Goal: Task Accomplishment & Management: Manage account settings

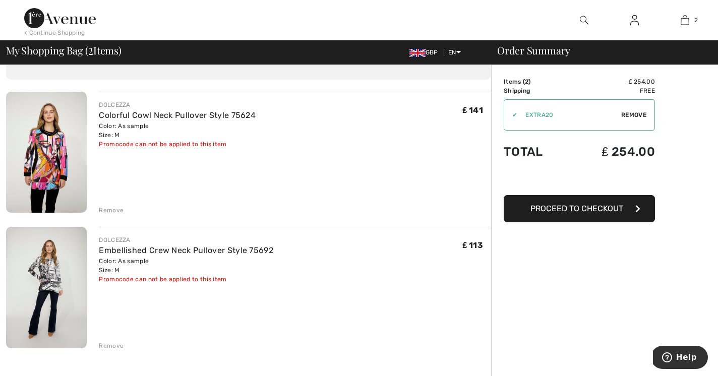
scroll to position [57, 0]
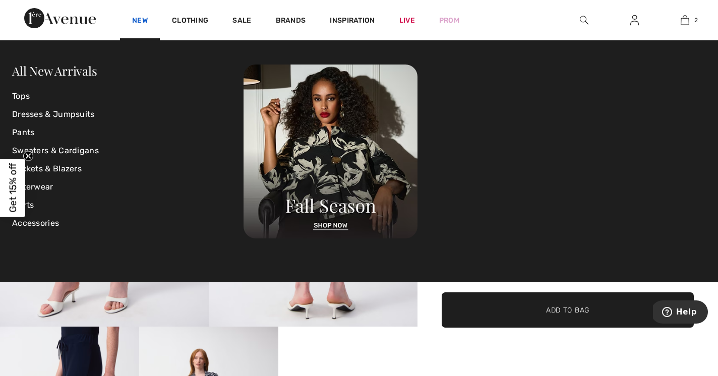
click at [142, 23] on link "New" at bounding box center [140, 21] width 16 height 11
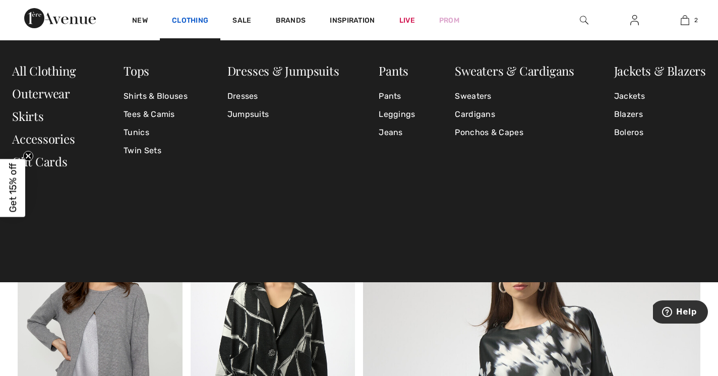
click at [203, 17] on link "Clothing" at bounding box center [190, 21] width 36 height 11
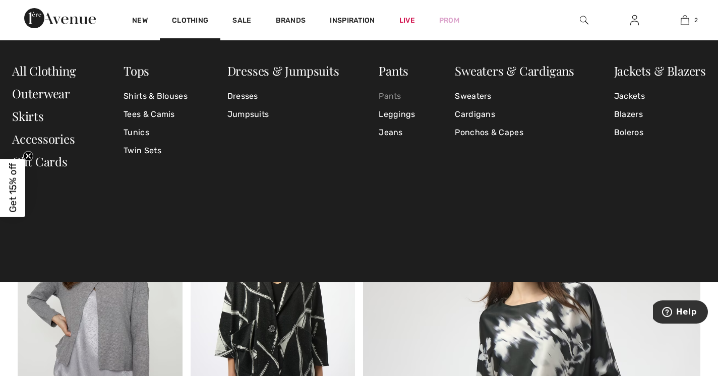
click at [385, 99] on link "Pants" at bounding box center [397, 96] width 36 height 18
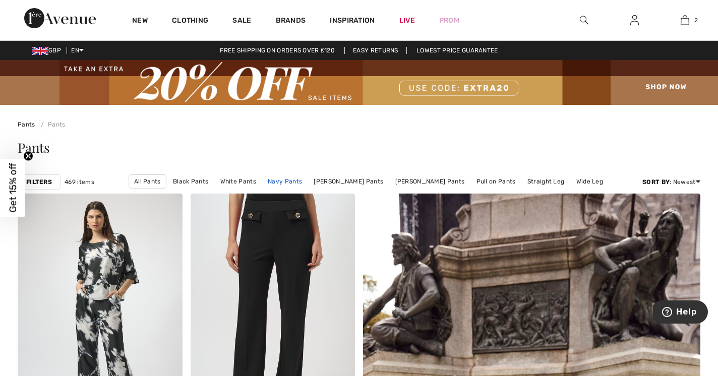
click at [294, 185] on link "Navy Pants" at bounding box center [285, 181] width 44 height 13
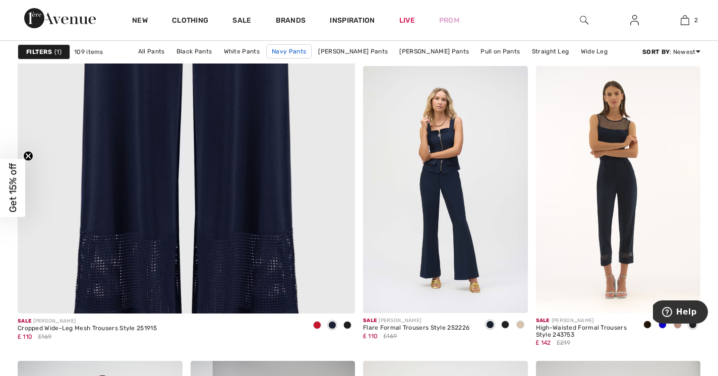
scroll to position [2742, 0]
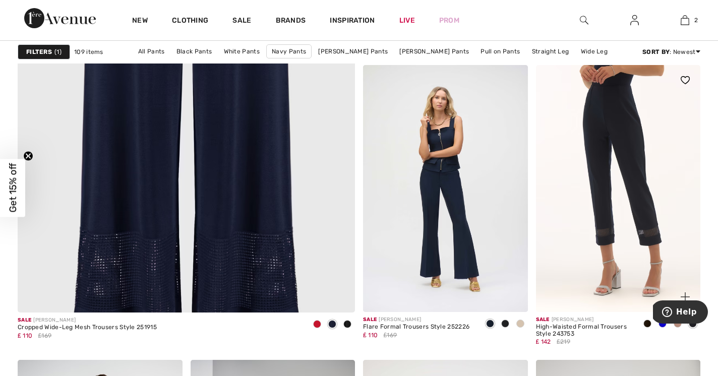
click at [604, 216] on img at bounding box center [618, 188] width 165 height 247
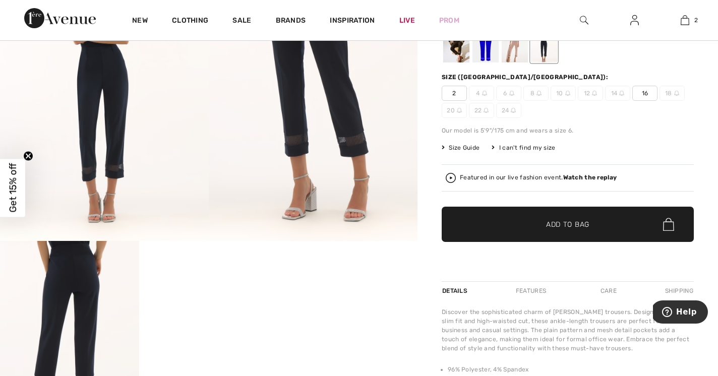
scroll to position [164, 0]
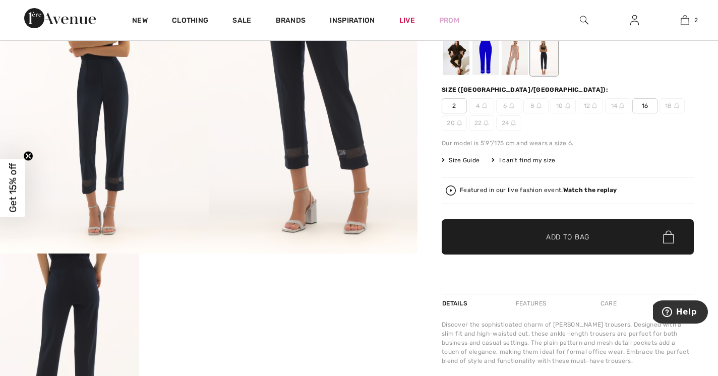
click at [524, 165] on div "High-waisted Formal Trousers Style 243753 ₤ 142 ₤ 219 Color: Midnight Blue Size…" at bounding box center [568, 132] width 252 height 323
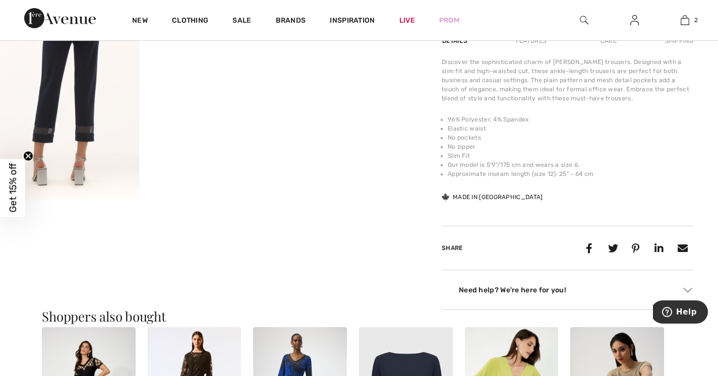
scroll to position [417, 0]
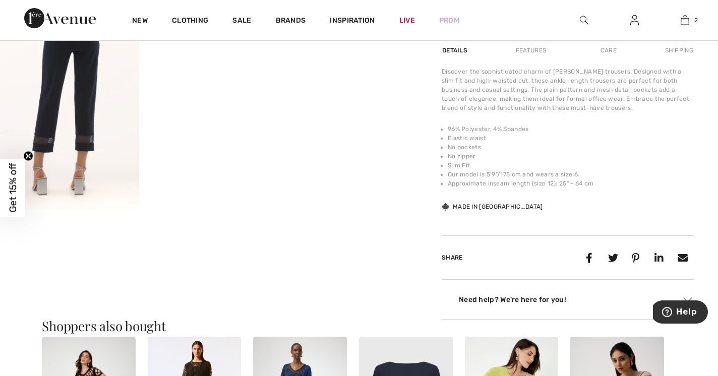
click at [581, 19] on img at bounding box center [584, 20] width 9 height 12
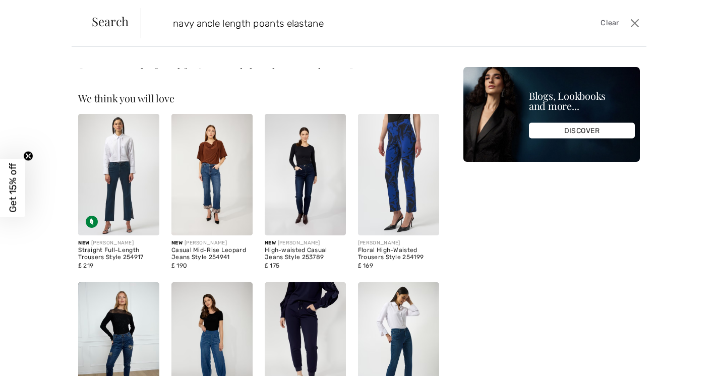
type input "navy ancle length poants elastane"
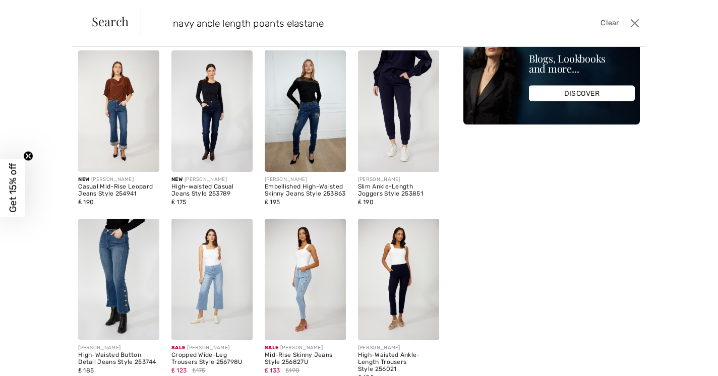
scroll to position [38, 0]
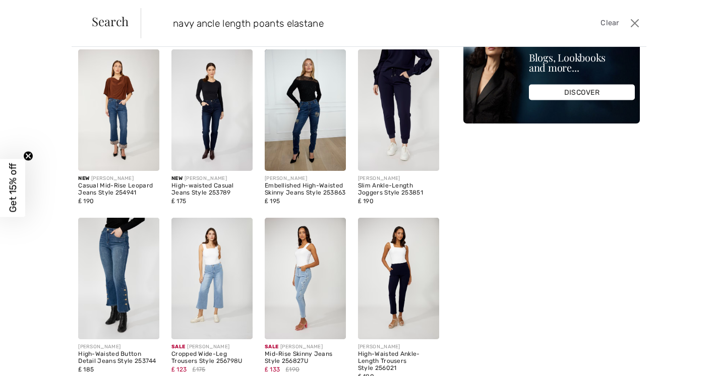
click at [402, 288] on img at bounding box center [398, 278] width 81 height 121
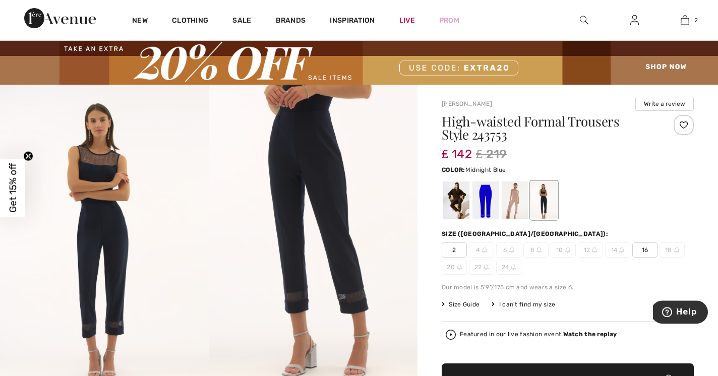
scroll to position [22, 0]
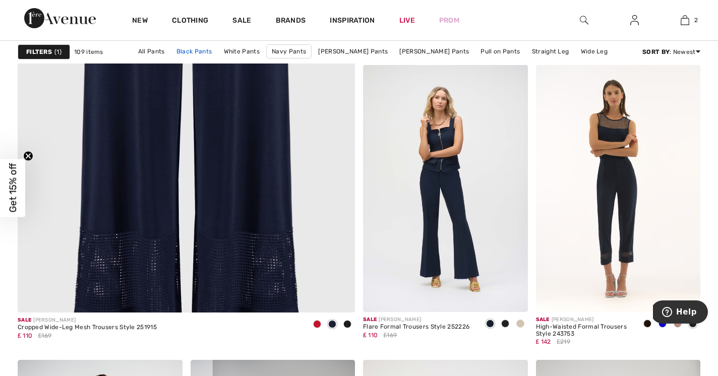
scroll to position [2757, 0]
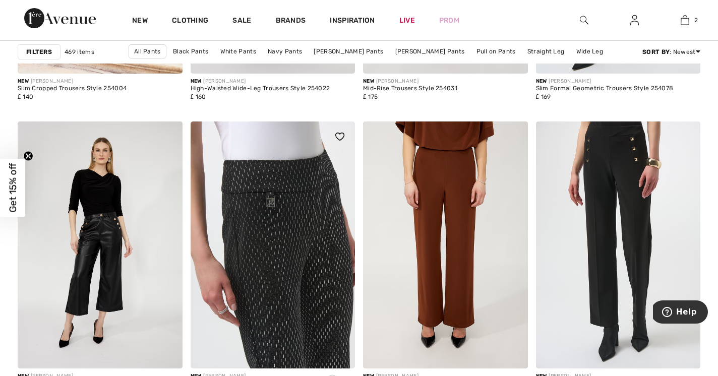
scroll to position [952, 0]
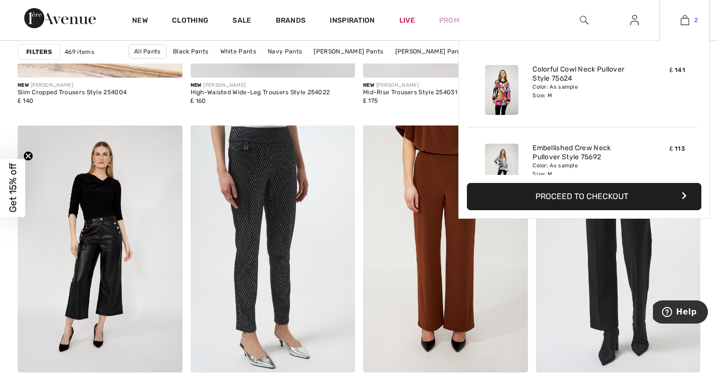
click at [689, 20] on img at bounding box center [685, 20] width 9 height 12
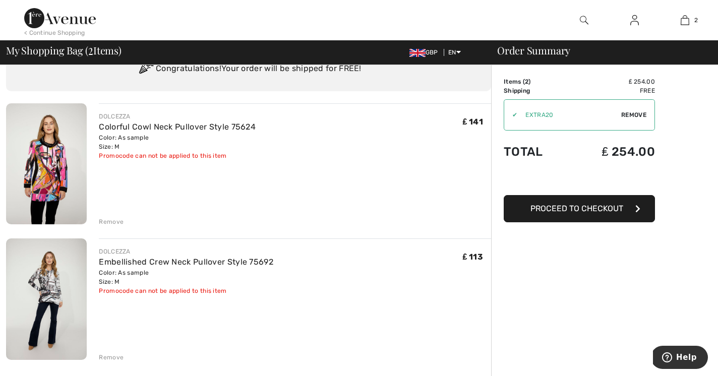
scroll to position [65, 0]
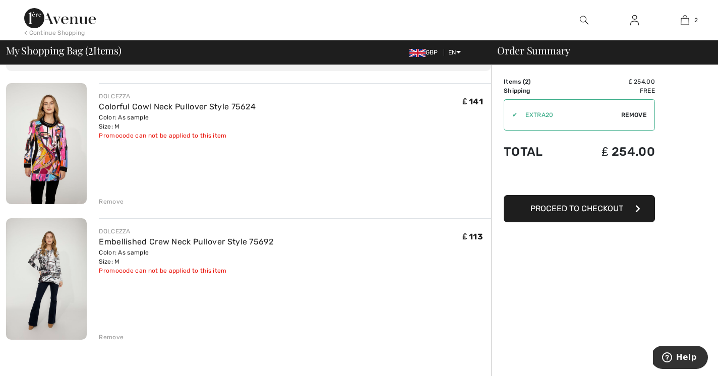
click at [58, 270] on img at bounding box center [46, 278] width 81 height 121
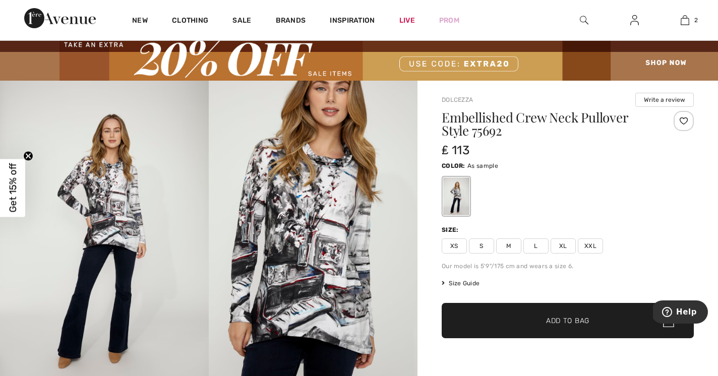
scroll to position [26, 0]
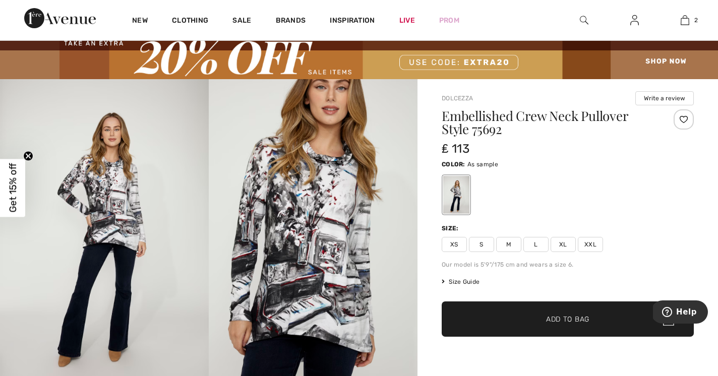
click at [19, 190] on span "Get 15% off" at bounding box center [12, 188] width 25 height 58
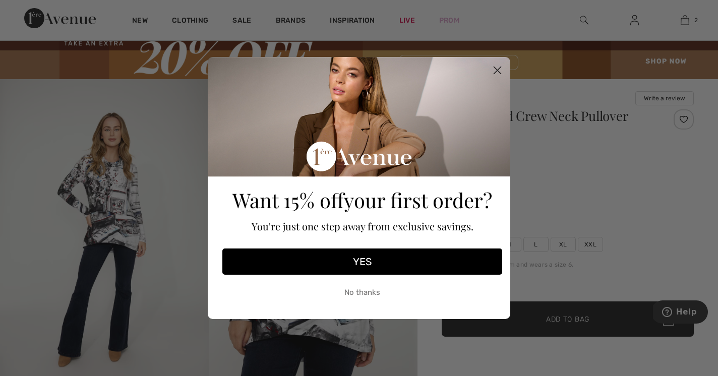
click at [370, 294] on button "No thanks" at bounding box center [362, 292] width 280 height 25
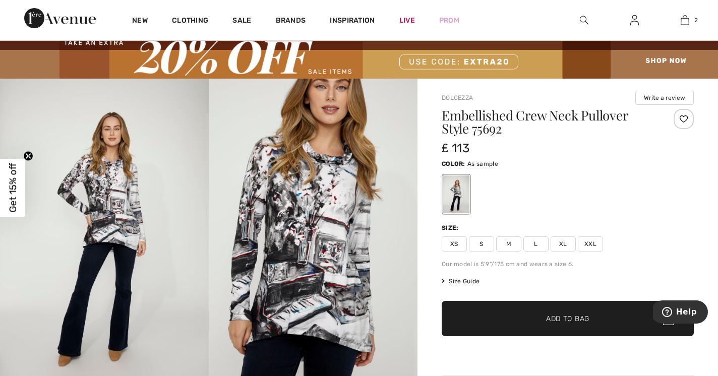
scroll to position [0, 0]
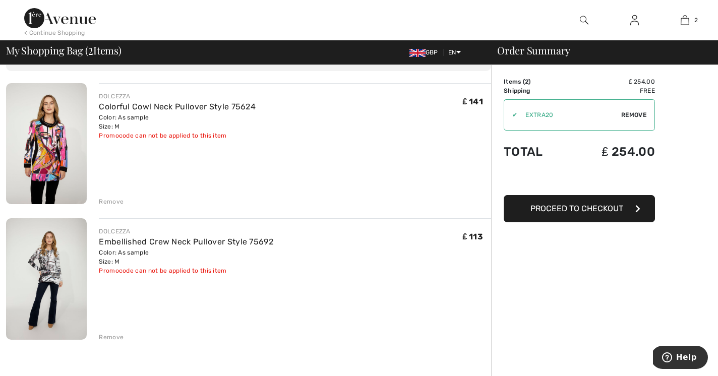
click at [58, 147] on img at bounding box center [46, 143] width 81 height 121
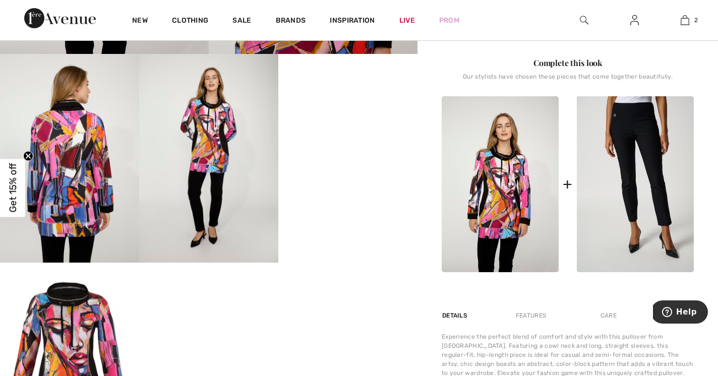
scroll to position [367, 0]
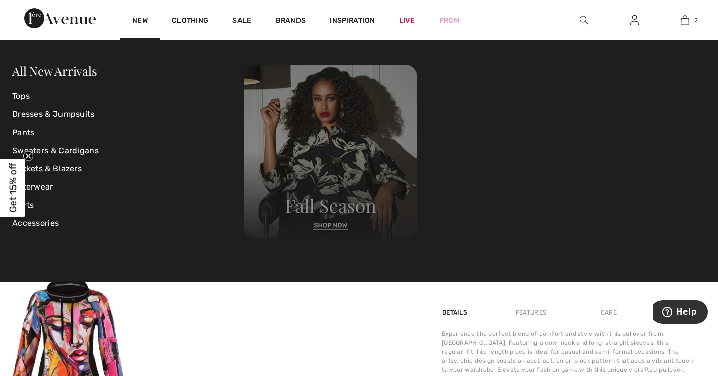
click at [380, 130] on img at bounding box center [331, 152] width 174 height 174
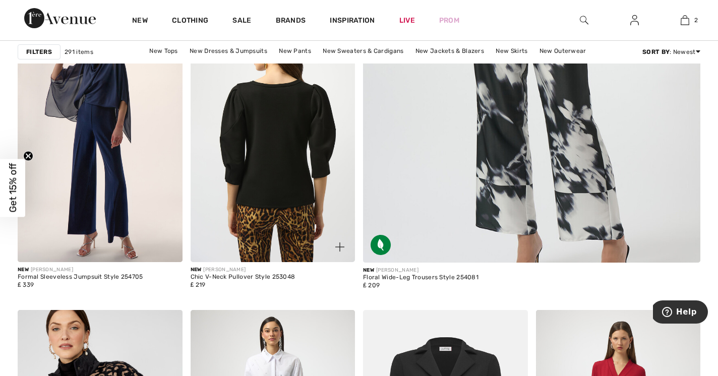
scroll to position [490, 0]
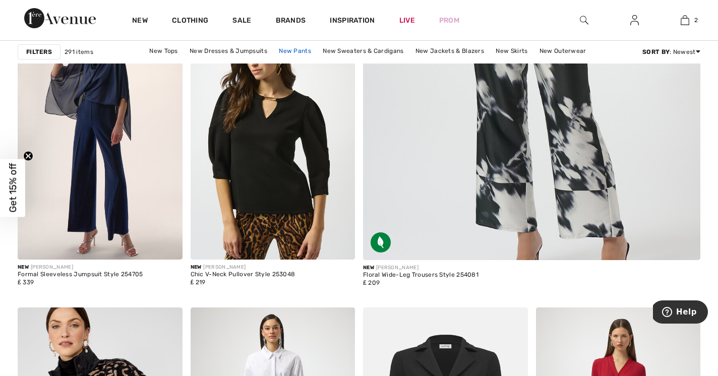
click at [293, 49] on link "New Pants" at bounding box center [295, 50] width 42 height 13
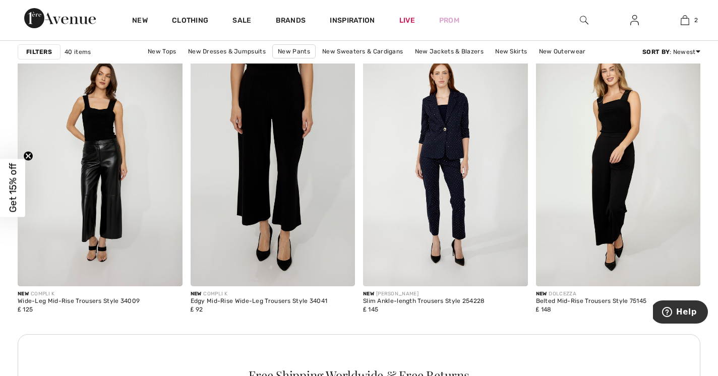
scroll to position [3350, 0]
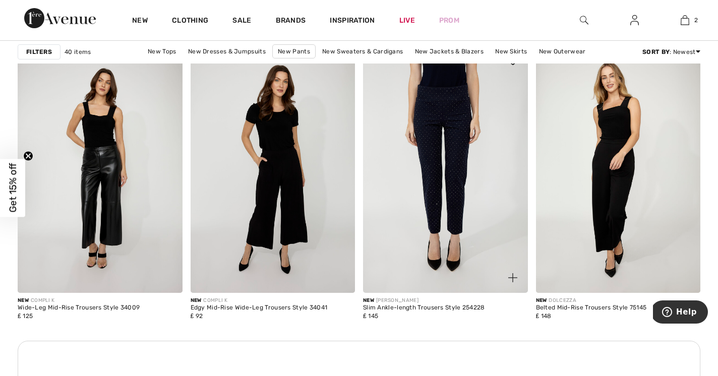
click at [435, 208] on img at bounding box center [445, 169] width 165 height 247
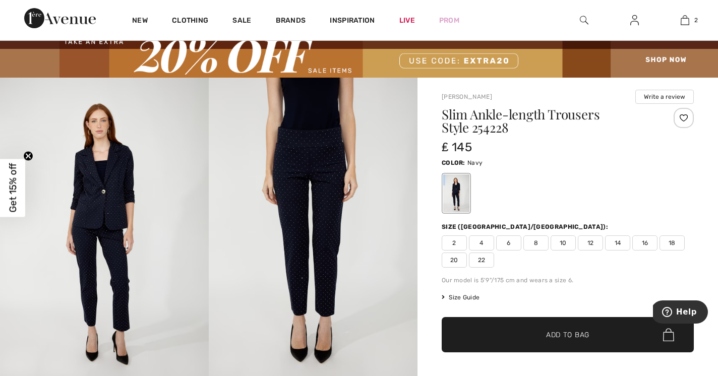
scroll to position [28, 0]
click at [592, 245] on span "12" at bounding box center [590, 242] width 25 height 15
click at [574, 336] on span "Add to Bag" at bounding box center [567, 334] width 43 height 11
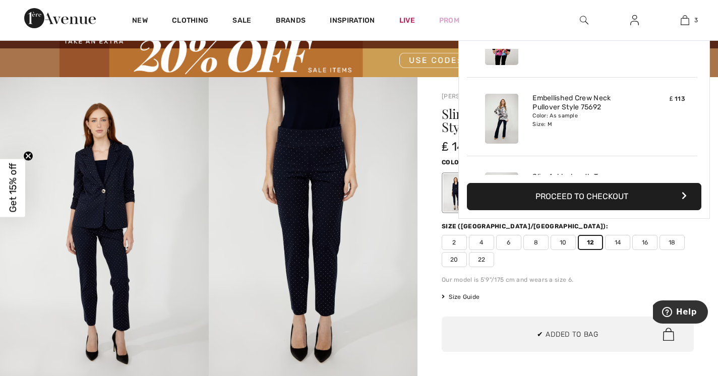
scroll to position [110, 0]
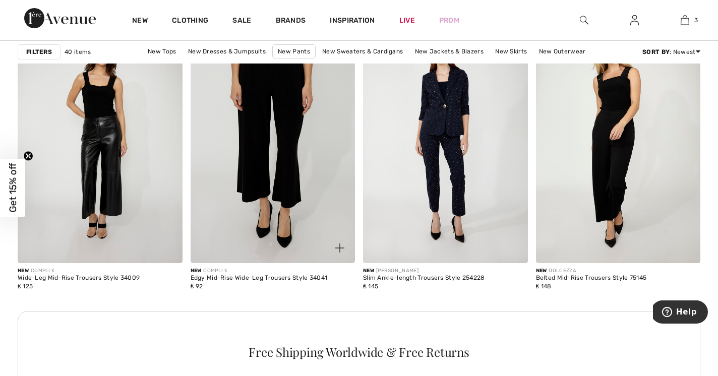
scroll to position [3330, 0]
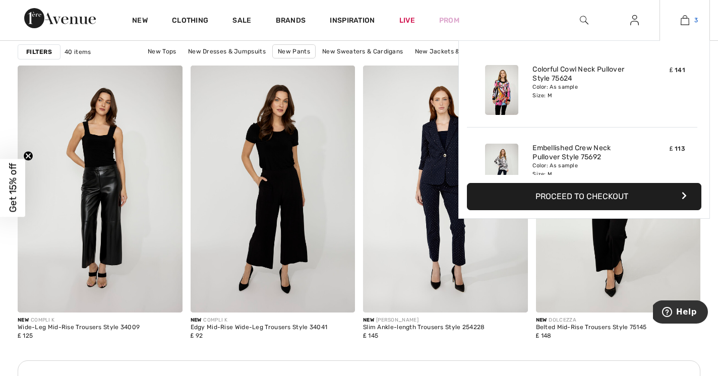
click at [691, 15] on link "3" at bounding box center [684, 20] width 49 height 12
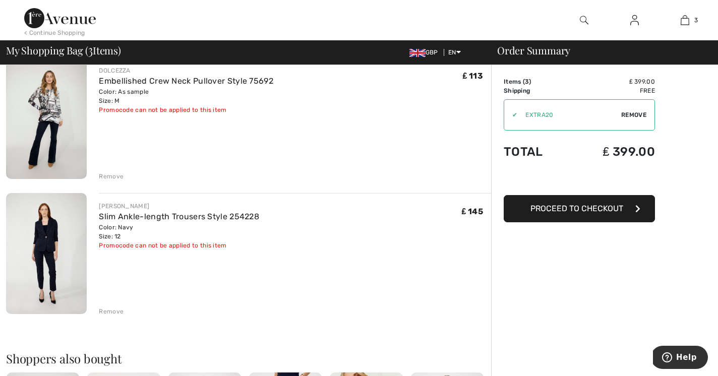
scroll to position [227, 0]
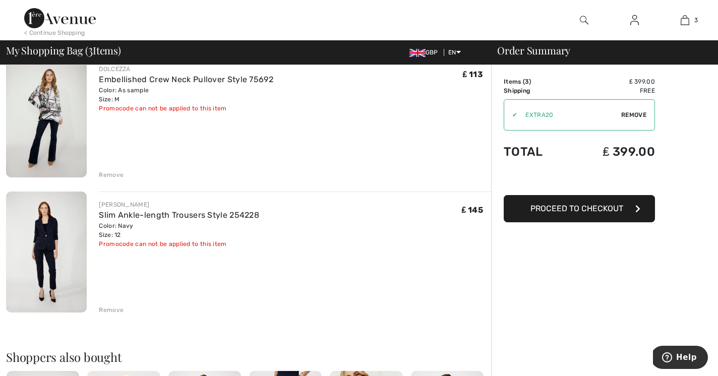
click at [51, 268] on img at bounding box center [46, 252] width 81 height 121
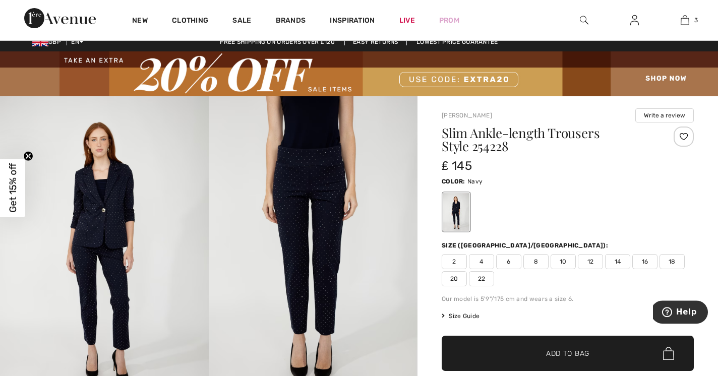
scroll to position [12, 0]
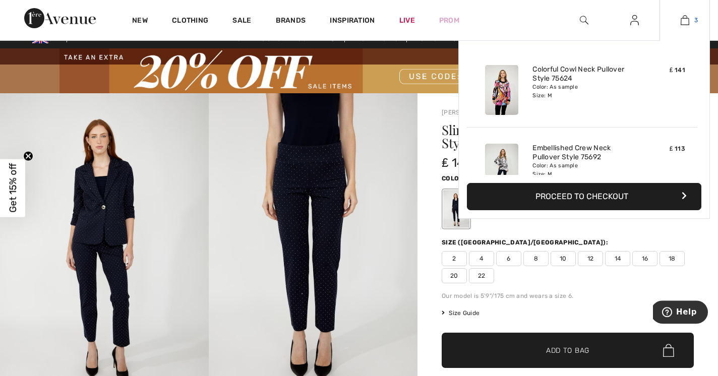
click at [685, 20] on img at bounding box center [685, 20] width 9 height 12
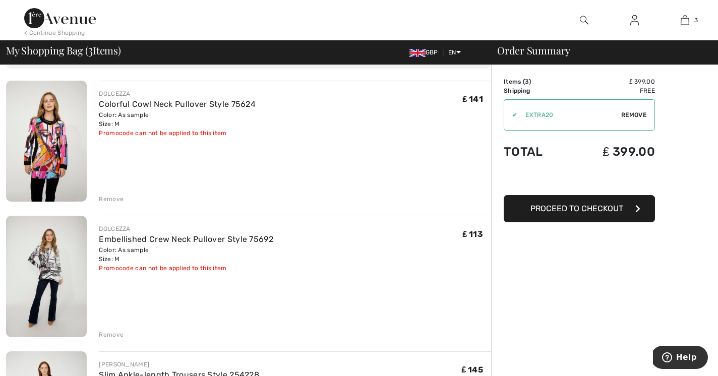
scroll to position [60, 0]
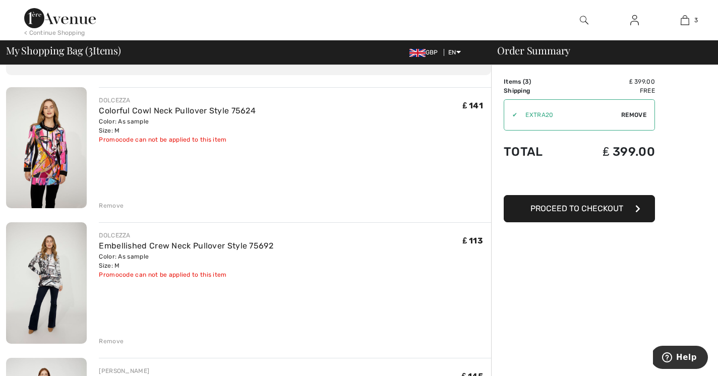
click at [40, 158] on img at bounding box center [46, 147] width 81 height 121
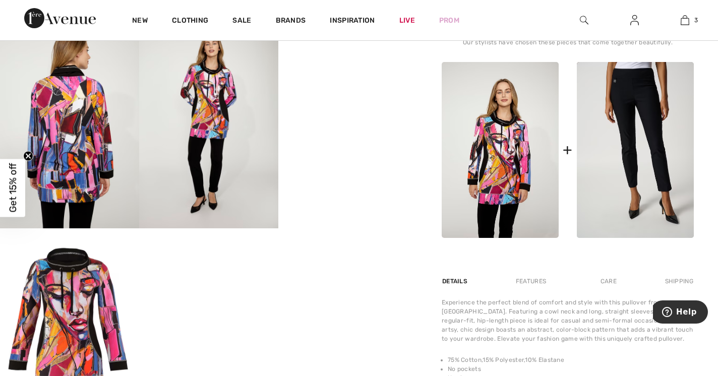
scroll to position [386, 0]
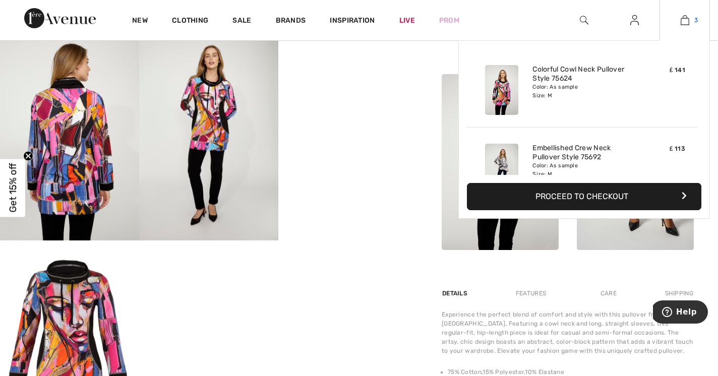
click at [690, 18] on link "3" at bounding box center [684, 20] width 49 height 12
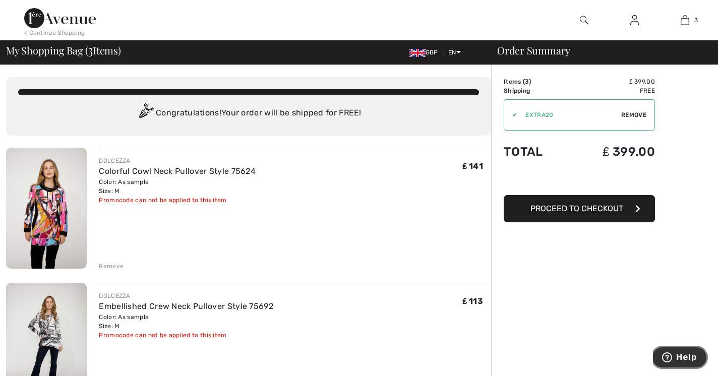
click at [672, 352] on button "Help" at bounding box center [679, 357] width 57 height 23
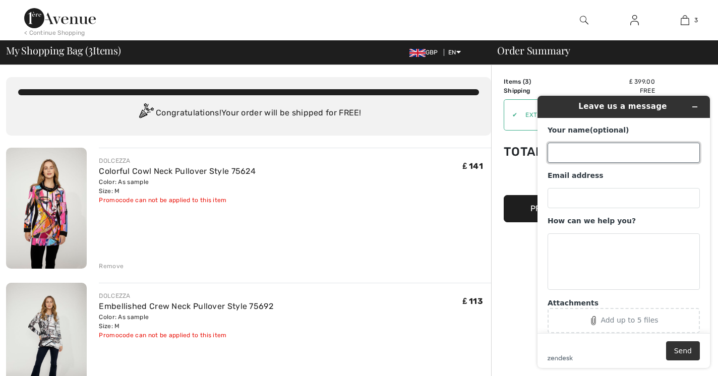
click at [553, 149] on input "Your name (optional)" at bounding box center [623, 153] width 152 height 20
type input "carol king"
click at [565, 197] on input "Email address" at bounding box center [623, 198] width 152 height 20
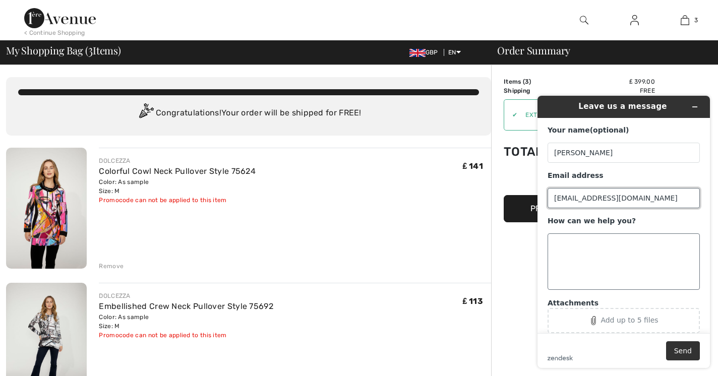
type input "oceanpines4@gmail.com"
click at [570, 247] on textarea "How can we help you?" at bounding box center [623, 261] width 152 height 56
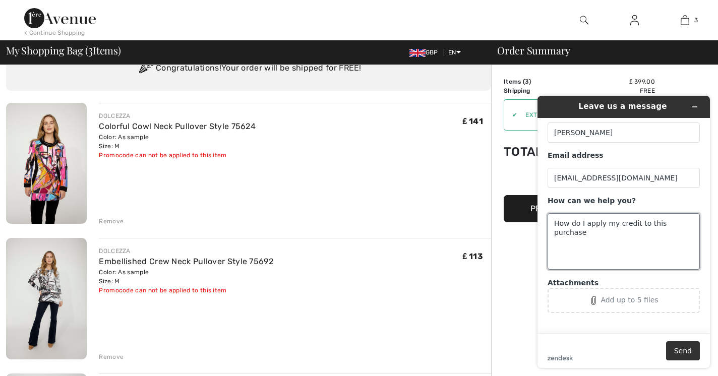
scroll to position [46, 0]
type textarea "How do I apply my credit to this purchase"
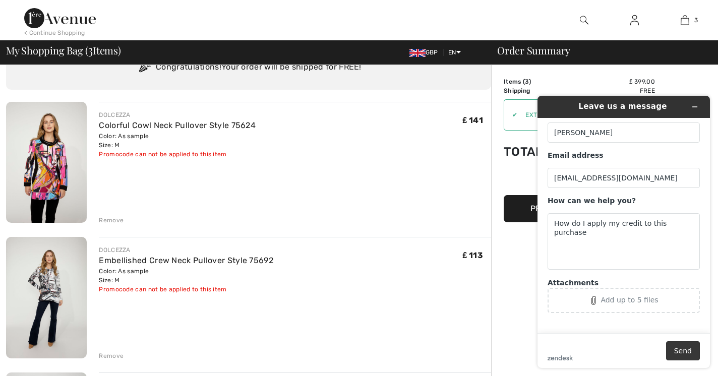
click at [685, 351] on button "Send" at bounding box center [683, 350] width 34 height 19
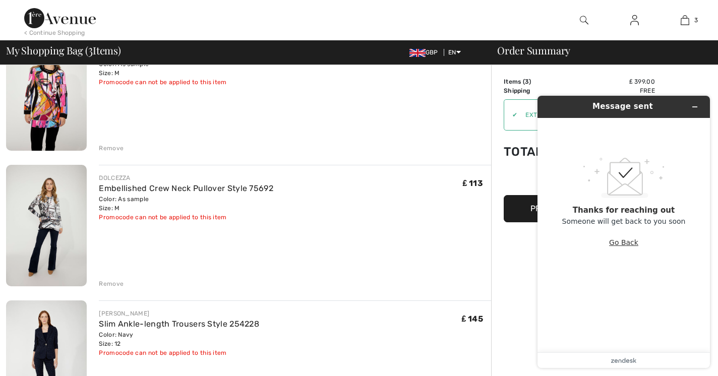
scroll to position [120, 0]
